Goal: Contribute content

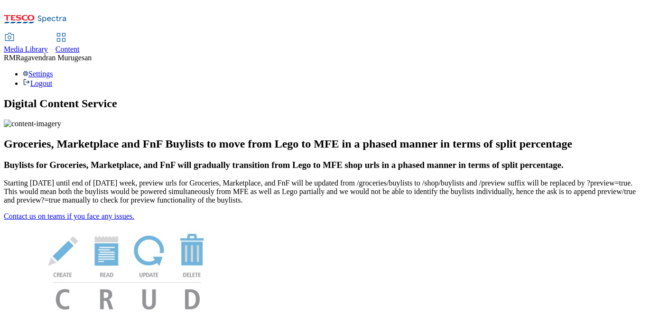
click at [48, 45] on span "Media Library" at bounding box center [26, 49] width 44 height 8
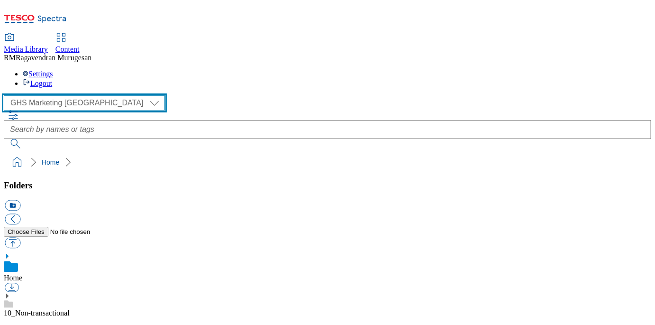
click at [87, 95] on select "GHS Marketing UK iGHS Marketing CE MCA CZ MCA HU MCA SK" at bounding box center [84, 102] width 161 height 15
select select "flare-ighs-ce-mktg"
click at [7, 95] on select "GHS Marketing UK iGHS Marketing CE MCA CZ MCA HU MCA SK" at bounding box center [84, 102] width 161 height 15
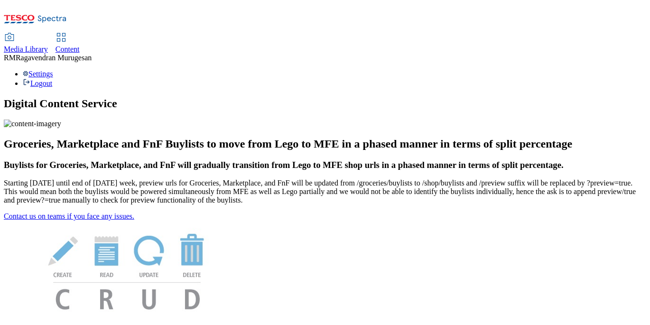
click at [48, 45] on span "Media Library" at bounding box center [26, 49] width 44 height 8
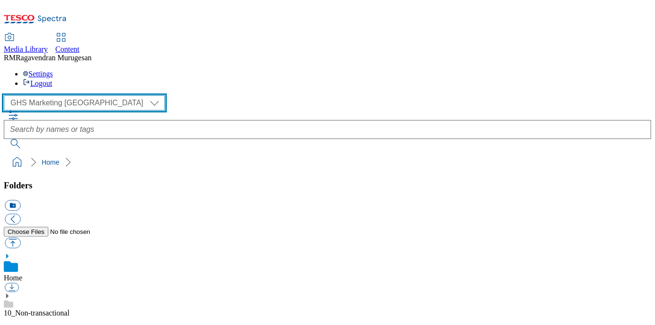
click at [89, 95] on select "GHS Marketing UK iGHS Marketing CE MCA CZ MCA HU MCA SK" at bounding box center [84, 102] width 161 height 15
select select "flare-ighs-ce-mktg"
click at [7, 95] on select "GHS Marketing UK iGHS Marketing CE MCA CZ MCA HU MCA SK" at bounding box center [84, 102] width 161 height 15
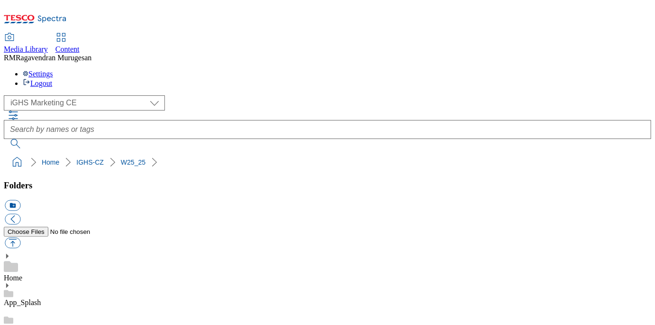
scroll to position [3532, 0]
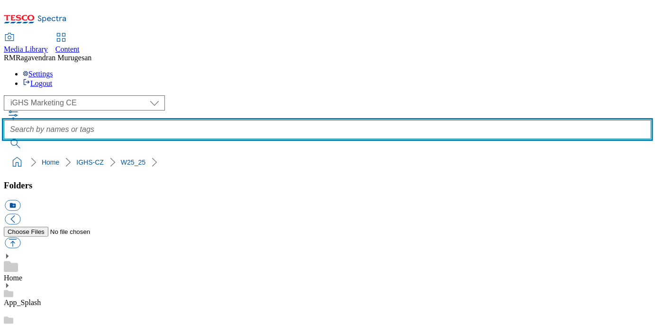
click at [244, 120] on input "text" at bounding box center [328, 129] width 648 height 19
type input "26"
click at [4, 139] on button "submit" at bounding box center [16, 143] width 25 height 9
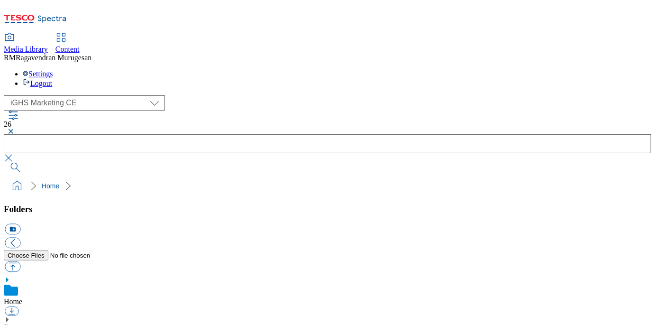
click at [15, 129] on button "button" at bounding box center [9, 132] width 11 height 6
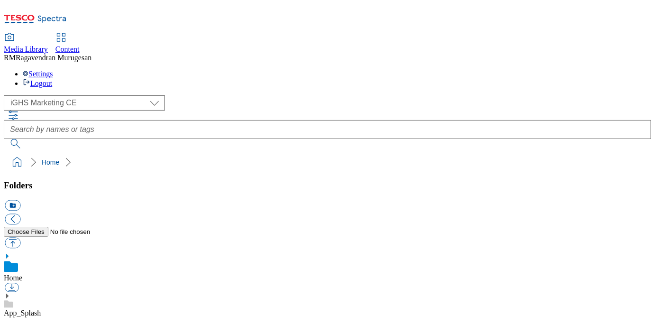
scroll to position [6105, 0]
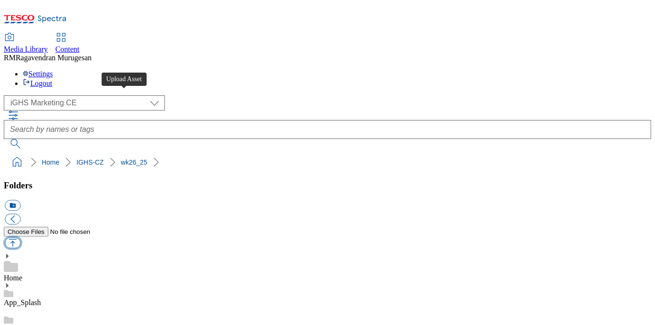
click at [20, 238] on button "button" at bounding box center [13, 243] width 16 height 11
type input "C:\fakepath\Trade_3_Oil_CZ.jpg"
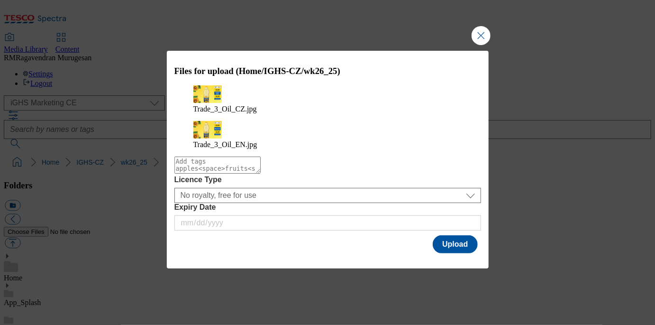
click at [251, 158] on textarea "Modal" at bounding box center [218, 164] width 86 height 17
type textarea "trade+banner+3"
click at [444, 235] on button "Upload" at bounding box center [455, 244] width 45 height 18
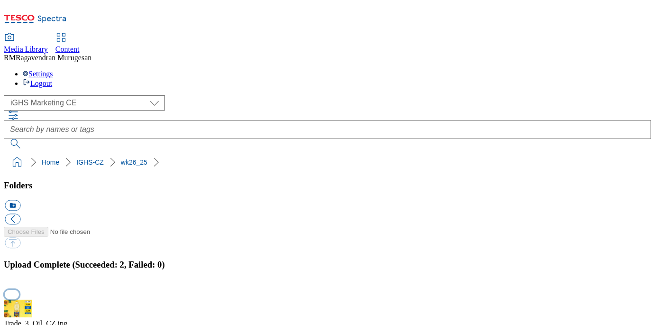
click at [19, 290] on button "button" at bounding box center [12, 294] width 14 height 9
